Goal: Contribute content

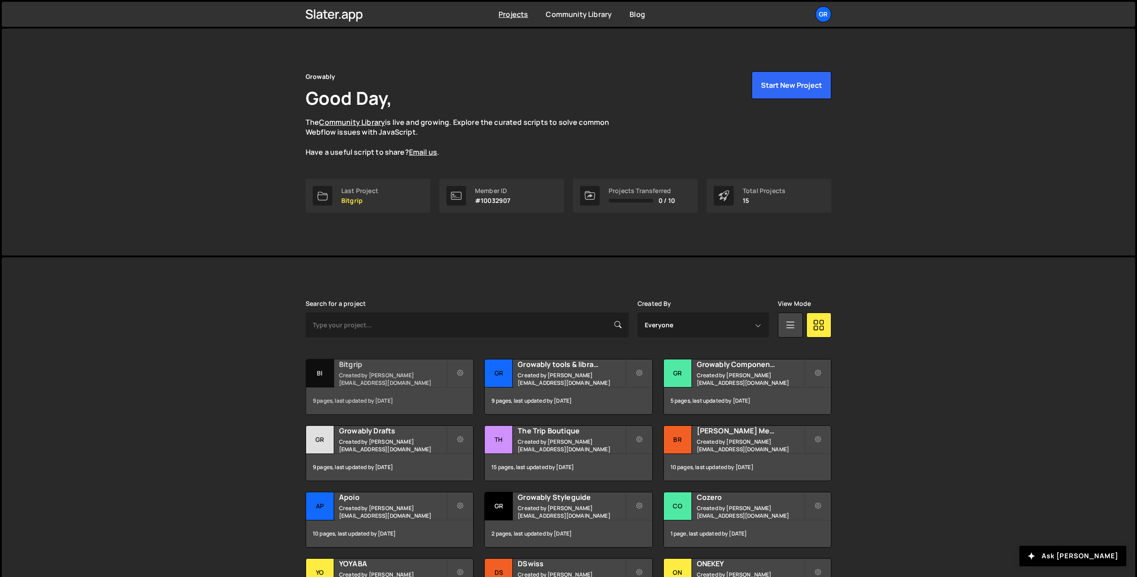
click at [368, 386] on div "Bitgrip Created by [PERSON_NAME][EMAIL_ADDRESS][DOMAIN_NAME]" at bounding box center [389, 373] width 167 height 28
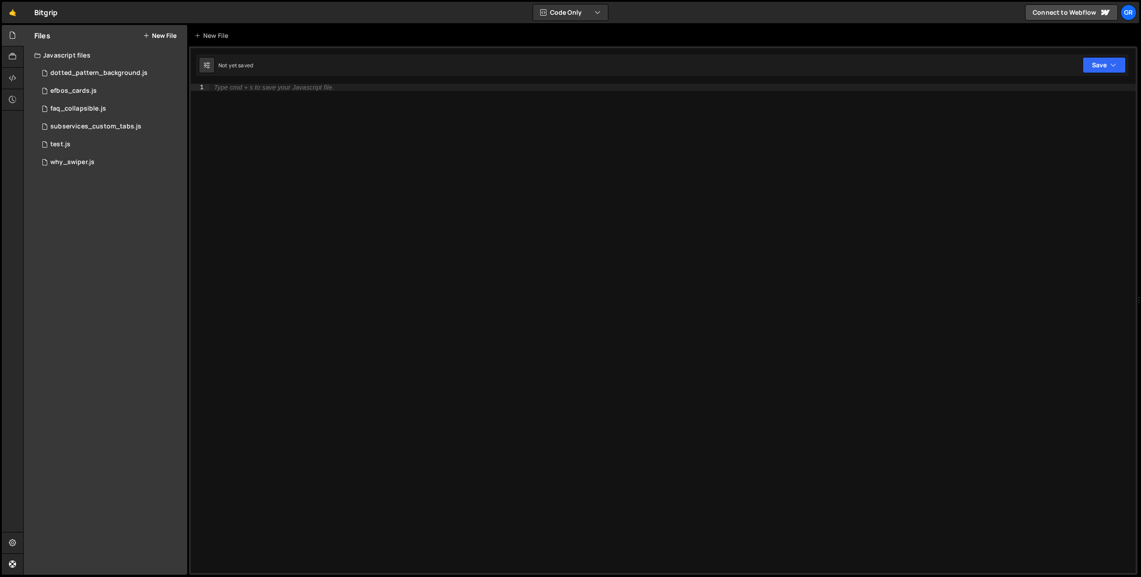
click at [157, 33] on button "New File" at bounding box center [159, 35] width 33 height 7
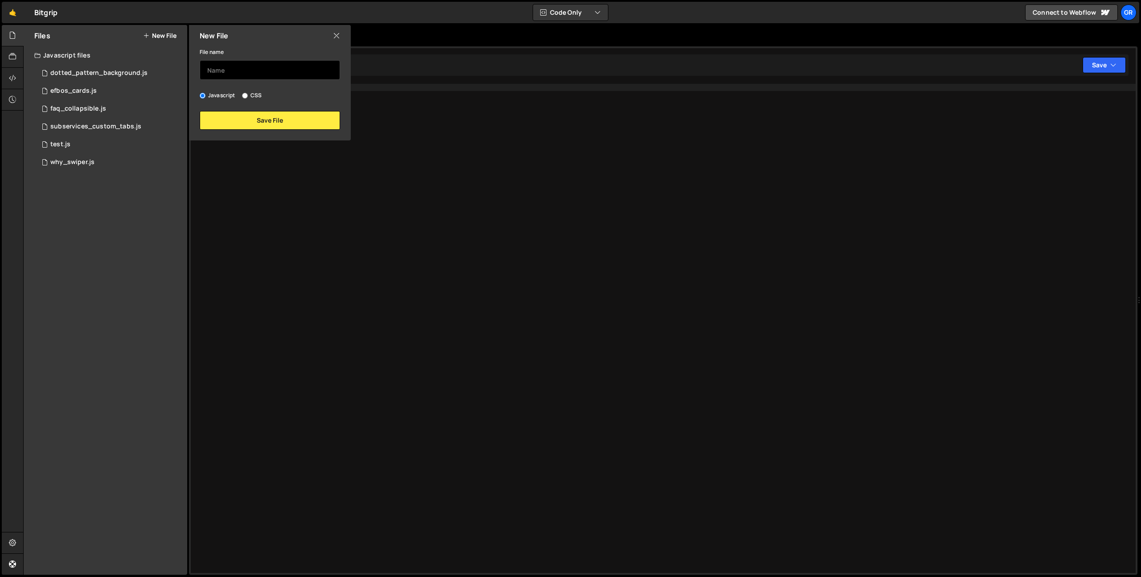
click at [241, 70] on input "text" at bounding box center [270, 70] width 140 height 20
